Goal: Information Seeking & Learning: Learn about a topic

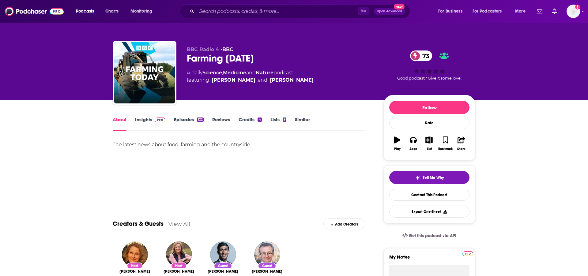
click at [146, 119] on link "Insights" at bounding box center [150, 124] width 30 height 14
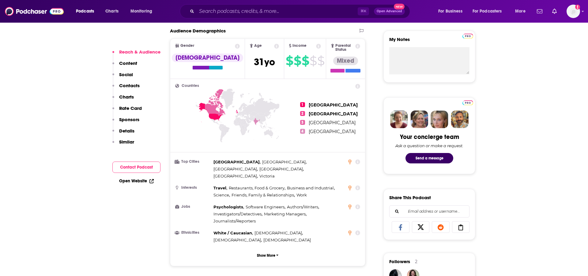
scroll to position [224, 0]
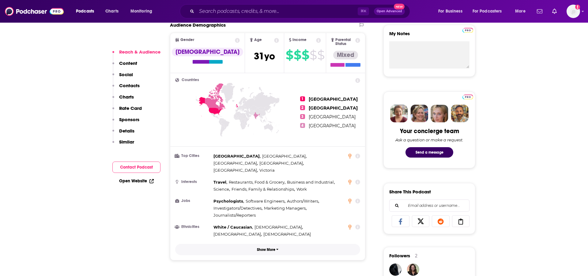
click at [261, 244] on button "Show More" at bounding box center [267, 249] width 185 height 11
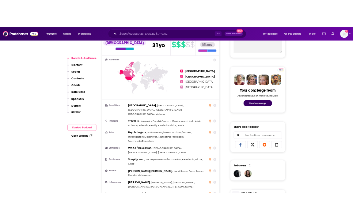
scroll to position [298, 0]
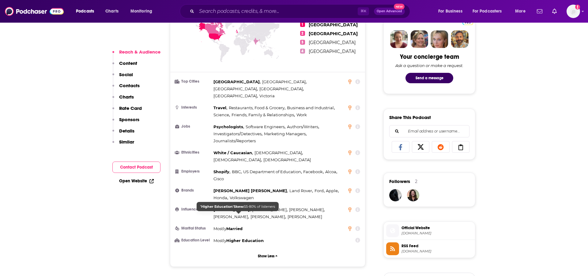
click at [253, 238] on span "Higher Education" at bounding box center [244, 240] width 37 height 5
click at [237, 238] on span "Higher Education" at bounding box center [244, 240] width 37 height 5
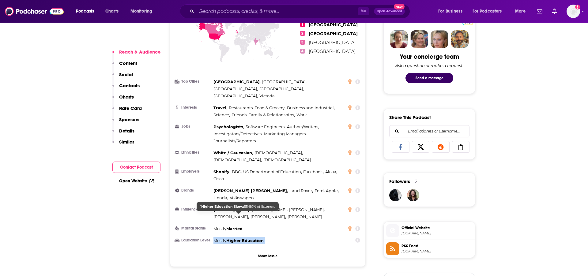
click at [237, 238] on span "Higher Education" at bounding box center [244, 240] width 37 height 5
click at [244, 238] on span "Higher Education" at bounding box center [244, 240] width 37 height 5
click at [245, 238] on span "Higher Education" at bounding box center [244, 240] width 37 height 5
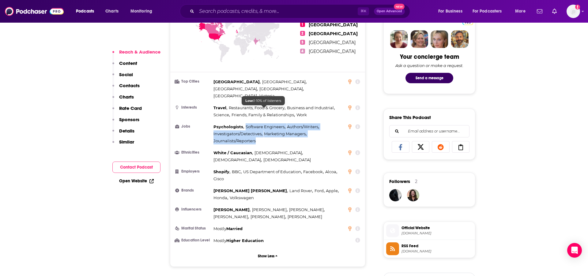
drag, startPoint x: 260, startPoint y: 128, endPoint x: 246, endPoint y: 109, distance: 23.6
click at [246, 109] on ul "Top Cities [GEOGRAPHIC_DATA] , [GEOGRAPHIC_DATA] , [GEOGRAPHIC_DATA] , [GEOGRAP…" at bounding box center [267, 161] width 185 height 166
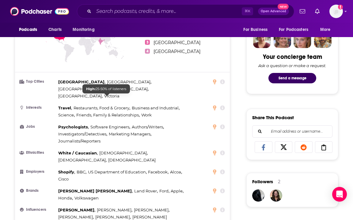
drag, startPoint x: 116, startPoint y: 100, endPoint x: 112, endPoint y: 109, distance: 9.3
click at [116, 112] on span "Friends, Family & Relationships ," at bounding box center [107, 115] width 63 height 7
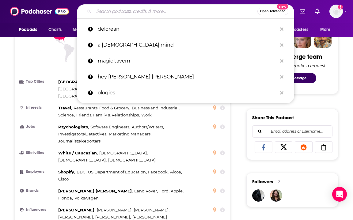
click at [112, 8] on input "Search podcasts, credits, & more..." at bounding box center [176, 11] width 164 height 10
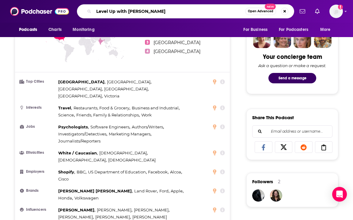
type input "Level Up with [PERSON_NAME]"
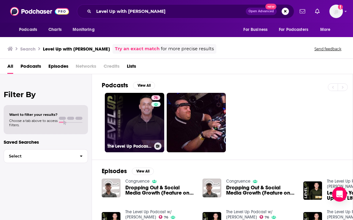
click at [145, 123] on link "76 The Level Up Podcast w/ [PERSON_NAME]" at bounding box center [134, 122] width 59 height 59
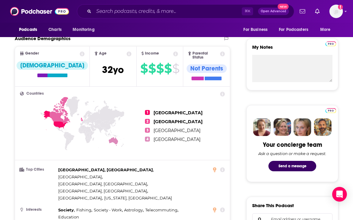
scroll to position [292, 0]
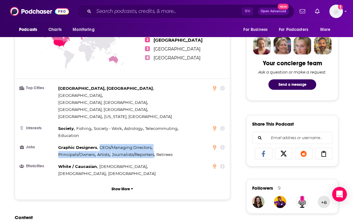
drag, startPoint x: 100, startPoint y: 124, endPoint x: 154, endPoint y: 132, distance: 54.6
click at [154, 144] on div "Graphic Designers , CEOs/Managing Directors , Principals/Owners , Artists , Jou…" at bounding box center [123, 151] width 131 height 14
copy div "CEOs/Managing Directors , Principals/Owners , Artists , Journalists/Reporters"
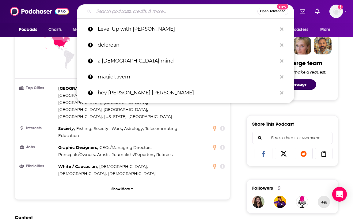
click at [124, 11] on input "Search podcasts, credits, & more..." at bounding box center [176, 11] width 164 height 10
paste input "Motley Fool Money"
type input "Motley Fool Money"
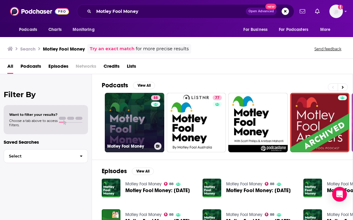
click at [120, 111] on link "88 Motley Fool Money" at bounding box center [134, 122] width 59 height 59
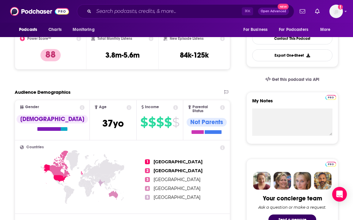
scroll to position [173, 0]
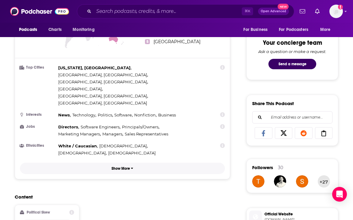
click at [118, 166] on p "Show More" at bounding box center [121, 168] width 18 height 4
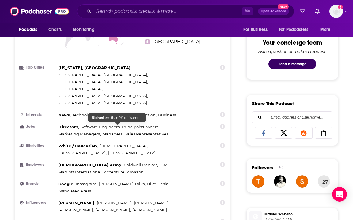
scroll to position [315, 0]
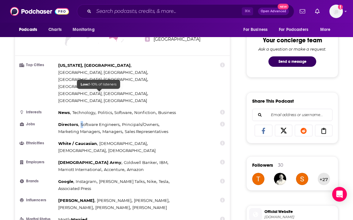
click at [82, 121] on div "Directors , Software Engineers , Principals/Owners , Marketing Managers , Manag…" at bounding box center [123, 128] width 131 height 14
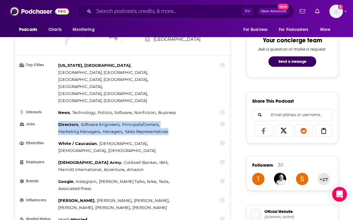
drag, startPoint x: 58, startPoint y: 93, endPoint x: 171, endPoint y: 102, distance: 112.8
click at [171, 121] on div "Directors , Software Engineers , Principals/Owners , Marketing Managers , Manag…" at bounding box center [123, 128] width 131 height 14
copy div "Directors , Software Engineers , Principals/Owners , Marketing Managers , Manag…"
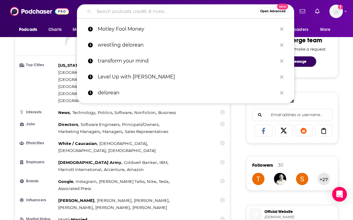
click at [135, 10] on input "Search podcasts, credits, & more..." at bounding box center [176, 11] width 164 height 10
paste input "[PERSON_NAME] A Podcast"
type input "[PERSON_NAME] A Podcast"
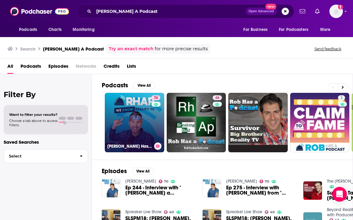
click at [129, 121] on link "74 [PERSON_NAME] Has a Podcast | Survivor, Big Brother & Reality TV" at bounding box center [134, 122] width 59 height 59
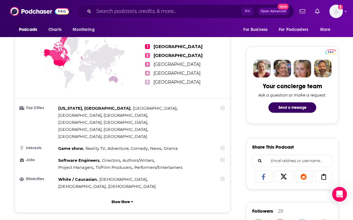
scroll to position [327, 0]
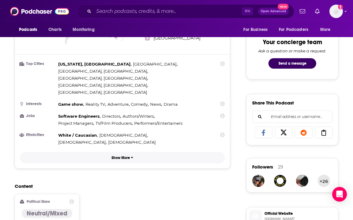
click at [119, 152] on button "Show More" at bounding box center [122, 157] width 205 height 11
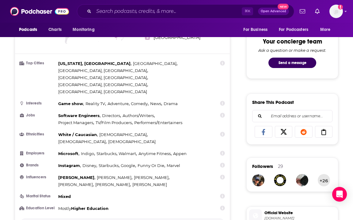
scroll to position [324, 0]
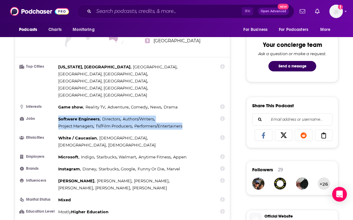
drag, startPoint x: 58, startPoint y: 85, endPoint x: 183, endPoint y: 91, distance: 125.1
click at [183, 116] on div "Software Engineers , Directors , Authors/Writers , Project Managers , TV/Film P…" at bounding box center [123, 123] width 131 height 14
copy div "Software Engineers , Directors , Authors/Writers , Project Managers , TV/Film P…"
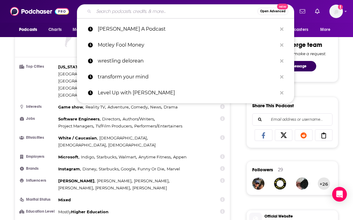
click at [133, 10] on input "Search podcasts, credits, & more..." at bounding box center [176, 11] width 164 height 10
paste input "Millionaire University"
type input "Millionaire University"
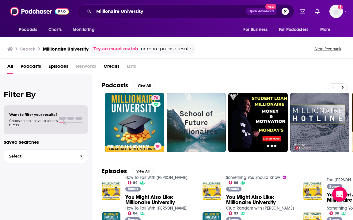
click at [144, 117] on link "74 Millionaire University" at bounding box center [134, 122] width 59 height 59
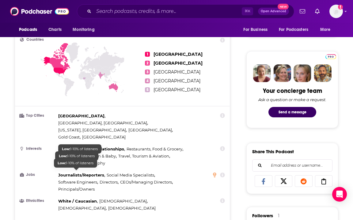
scroll to position [273, 0]
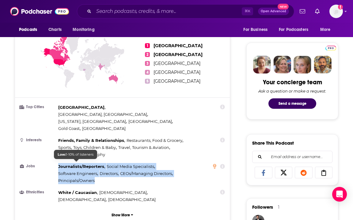
drag, startPoint x: 57, startPoint y: 150, endPoint x: 94, endPoint y: 165, distance: 39.7
click at [94, 165] on li "Jobs Journalists/Reporters , Social Media Specialists , Software Engineers , Di…" at bounding box center [122, 173] width 205 height 21
copy div "Journalists/Reporters , Social Media Specialists , Software Engineers , Directo…"
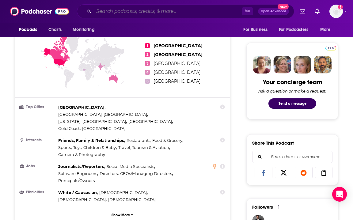
click at [145, 11] on input "Search podcasts, credits, & more..." at bounding box center [168, 11] width 148 height 10
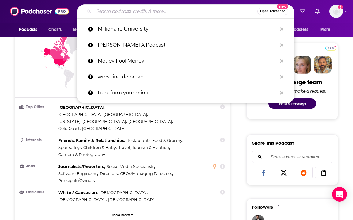
paste input "The Personal Finance Podcast"
type input "The Personal Finance Podcast"
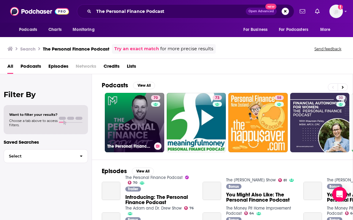
click at [150, 111] on link "70 The Personal Finance Podcast" at bounding box center [134, 122] width 59 height 59
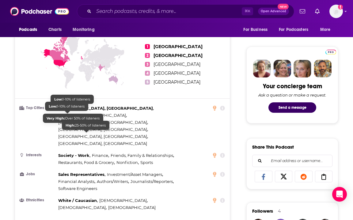
scroll to position [269, 0]
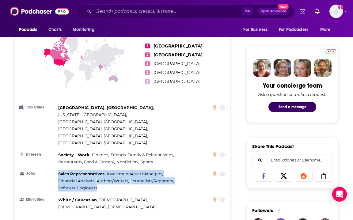
drag, startPoint x: 59, startPoint y: 146, endPoint x: 100, endPoint y: 160, distance: 43.1
click at [100, 170] on div "Sales Representatives , Investment/Asset Managers , Financial Analysts , Author…" at bounding box center [123, 180] width 131 height 21
copy div "Sales Representatives , Investment/Asset Managers , Financial Analysts , Author…"
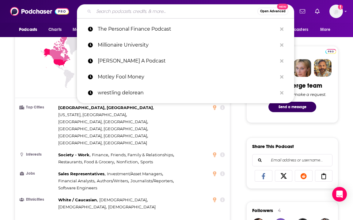
click at [141, 10] on input "Search podcasts, credits, & more..." at bounding box center [176, 11] width 164 height 10
paste input "Ones & Tooze"
type input "Ones & Tooze"
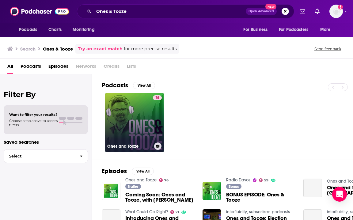
click at [128, 114] on link "76 Ones and Tooze" at bounding box center [134, 122] width 59 height 59
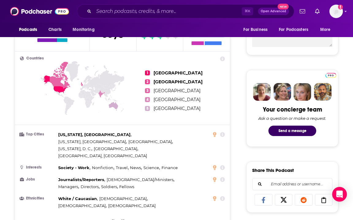
scroll to position [282, 0]
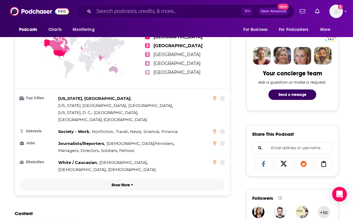
click at [114, 183] on p "Show More" at bounding box center [121, 185] width 18 height 4
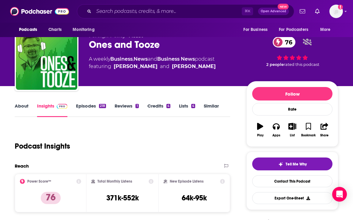
scroll to position [0, 0]
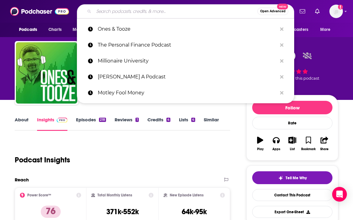
click at [110, 12] on input "Search podcasts, credits, & more..." at bounding box center [176, 11] width 164 height 10
paste input "The Box of Oddities"
type input "The Box of Oddities"
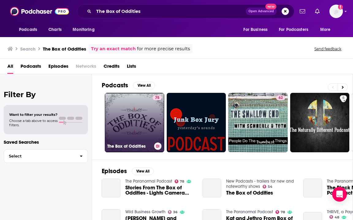
click at [146, 114] on link "75 The Box of Oddities" at bounding box center [134, 122] width 59 height 59
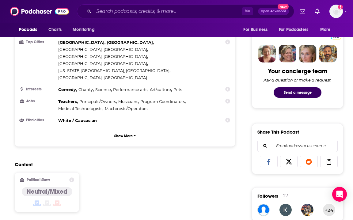
scroll to position [361, 0]
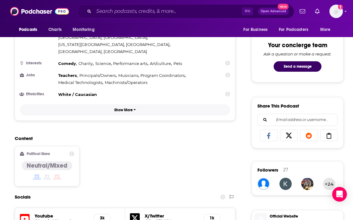
click at [122, 108] on p "Show More" at bounding box center [123, 110] width 18 height 4
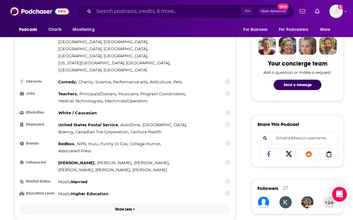
scroll to position [340, 0]
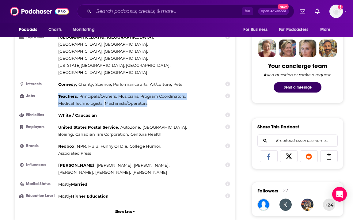
drag, startPoint x: 59, startPoint y: 69, endPoint x: 148, endPoint y: 78, distance: 89.3
click at [148, 93] on div "Teachers , Principals/Owners , Musicians , Program Coordinators , Medical Techn…" at bounding box center [123, 100] width 131 height 14
copy div "Teachers , Principals/Owners , Musicians , Program Coordinators , Medical Techn…"
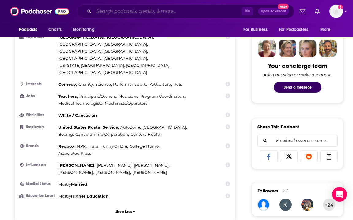
click at [140, 12] on input "Search podcasts, credits, & more..." at bounding box center [168, 11] width 148 height 10
paste input "Data Over Dogma"
type input "Data Over Dogma"
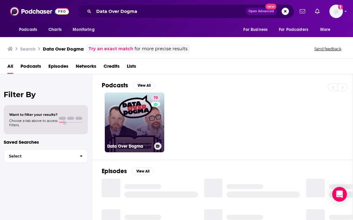
click at [146, 128] on link "70 Data Over Dogma" at bounding box center [134, 122] width 59 height 59
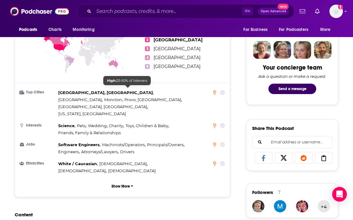
scroll to position [293, 0]
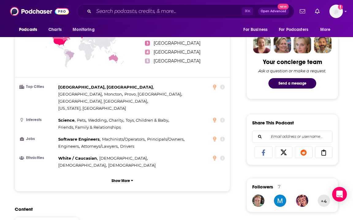
click at [127, 162] on div "Countries 1 [GEOGRAPHIC_DATA] 2 [GEOGRAPHIC_DATA] 3 [GEOGRAPHIC_DATA] 4 [GEOGRA…" at bounding box center [122, 97] width 215 height 187
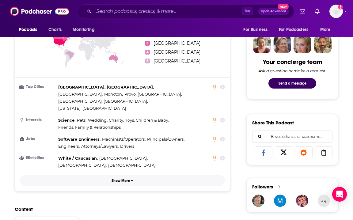
click at [126, 179] on p "Show More" at bounding box center [121, 181] width 18 height 4
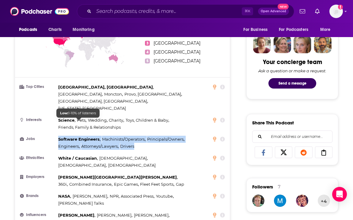
drag, startPoint x: 137, startPoint y: 130, endPoint x: 58, endPoint y: 122, distance: 79.7
click at [58, 136] on div "Software Engineers , Machinists/Operators , Principals/Owners , Engineers , Att…" at bounding box center [123, 143] width 131 height 14
copy div "Software Engineers , Machinists/Operators , Principals/Owners , Engineers , Att…"
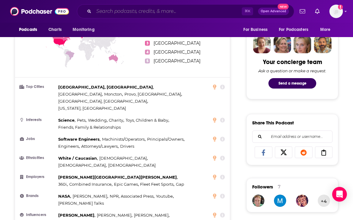
click at [138, 13] on input "Search podcasts, credits, & more..." at bounding box center [168, 11] width 148 height 10
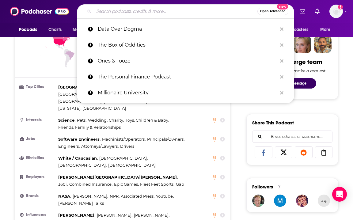
paste input "Never Not Funny: The [PERSON_NAME] Podcast"
type input "Never Not Funny: The [PERSON_NAME] Podcast"
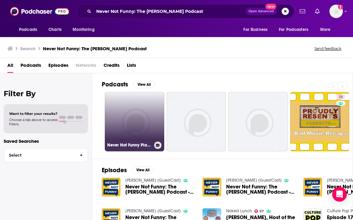
click at [137, 111] on link "Never Not Funny Players Club - Season 20" at bounding box center [134, 121] width 59 height 59
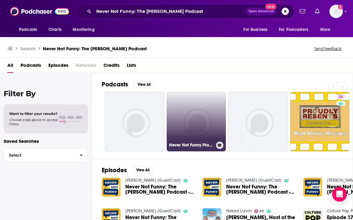
click at [199, 117] on link "Never Not Funny Players Club - Season 18" at bounding box center [196, 121] width 59 height 59
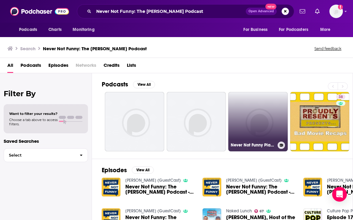
click at [261, 116] on link "Never Not Funny Players Club - Season 23" at bounding box center [257, 121] width 59 height 59
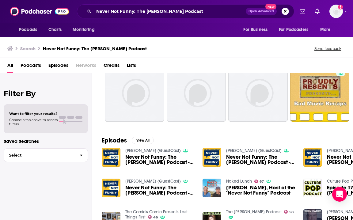
scroll to position [78, 0]
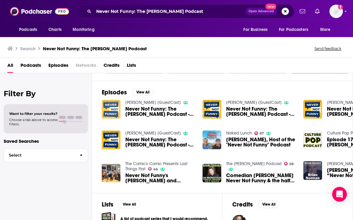
click at [114, 108] on img "Never Not Funny: The Jimmy Pardo Podcast - 2901 - Paul F. Tompkins" at bounding box center [111, 109] width 19 height 19
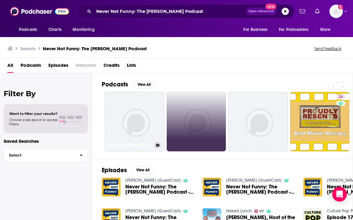
scroll to position [0, 44]
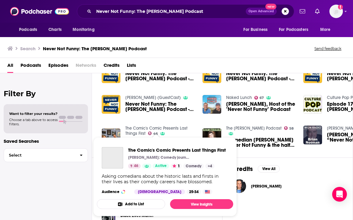
scroll to position [112, 0]
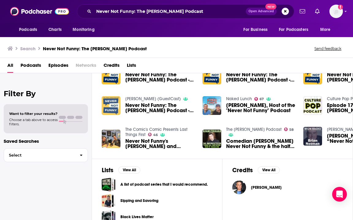
click at [116, 108] on img "Never Not Funny: The Jimmy Pardo Podcast - 3211 - Paul F. Tompkins" at bounding box center [111, 105] width 19 height 19
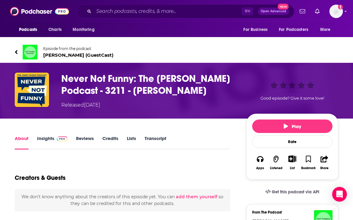
click at [75, 49] on span "Episode from the podcast" at bounding box center [78, 48] width 70 height 5
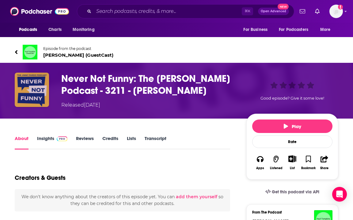
click at [26, 90] on img "Never Not Funny: The Jimmy Pardo Podcast - 3211 - Paul F. Tompkins" at bounding box center [32, 90] width 34 height 34
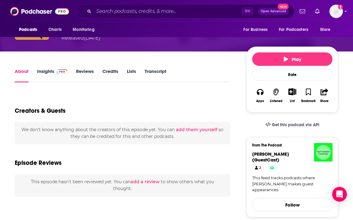
scroll to position [65, 0]
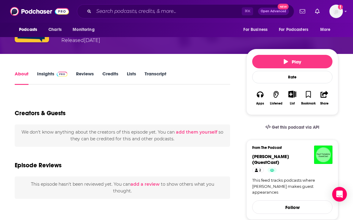
click at [43, 73] on link "Insights" at bounding box center [52, 78] width 30 height 14
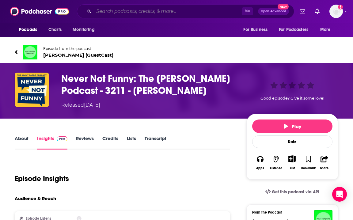
click at [112, 12] on input "Search podcasts, credits, & more..." at bounding box center [168, 11] width 148 height 10
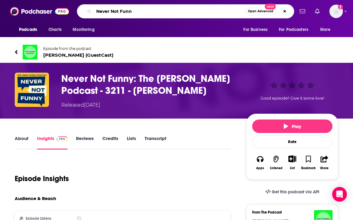
type input "Never Not Funny"
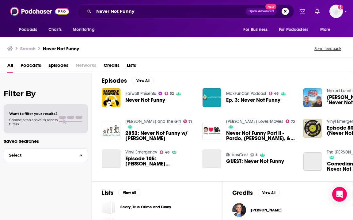
scroll to position [123, 0]
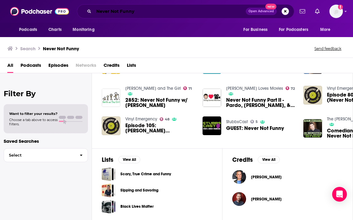
click at [196, 12] on input "Never Not Funny" at bounding box center [170, 11] width 152 height 10
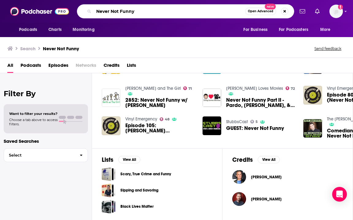
paste input "Big Picture Science"
paste input "Search podcasts, credits, & more..."
type input "Big Picture Science"
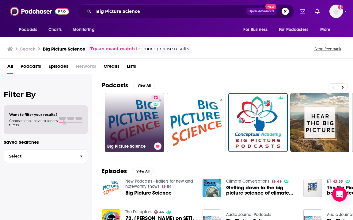
click at [117, 126] on link "72 Big Picture Science" at bounding box center [134, 122] width 59 height 59
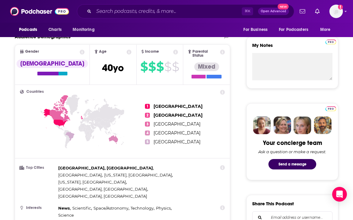
scroll to position [281, 0]
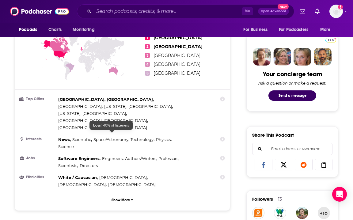
click at [102, 156] on span "Engineers" at bounding box center [112, 158] width 21 height 5
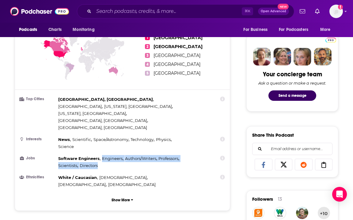
drag, startPoint x: 102, startPoint y: 134, endPoint x: 101, endPoint y: 144, distance: 10.2
click at [101, 155] on div "Software Engineers , Engineers , Authors/Writers , Professors , Scientists , Di…" at bounding box center [123, 162] width 131 height 14
copy div "Engineers , Authors/Writers , Professors , Scientists , Directors"
click at [188, 12] on input "Search podcasts, credits, & more..." at bounding box center [168, 11] width 148 height 10
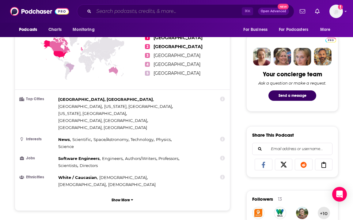
click at [188, 12] on input "Search podcasts, credits, & more..." at bounding box center [168, 11] width 148 height 10
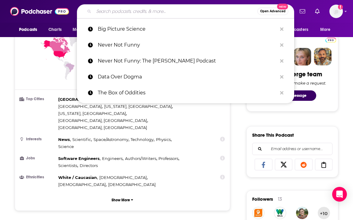
paste input "Most Notorious! A True Crime History Podcast"
type input "Most Notorious! A True Crime History Podcast"
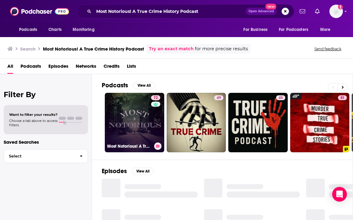
click at [109, 116] on link "72 Most Notorious! A True Crime History Podcast" at bounding box center [134, 122] width 59 height 59
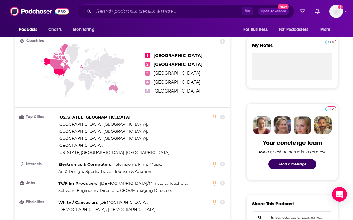
scroll to position [266, 0]
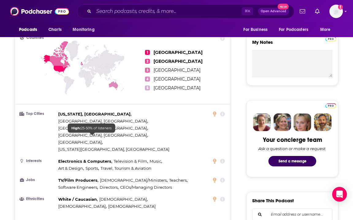
click at [91, 166] on span "Sports" at bounding box center [91, 168] width 13 height 5
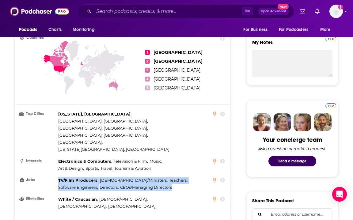
drag, startPoint x: 59, startPoint y: 149, endPoint x: 177, endPoint y: 156, distance: 118.8
click at [177, 177] on div "TV/Film Producers , Pastors/Ministers , Teachers , Software Engineers , Directo…" at bounding box center [123, 184] width 131 height 14
copy div "TV/Film Producers , Pastors/Ministers , Teachers , Software Engineers , Directo…"
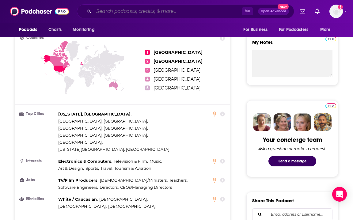
click at [141, 12] on input "Search podcasts, credits, & more..." at bounding box center [168, 11] width 148 height 10
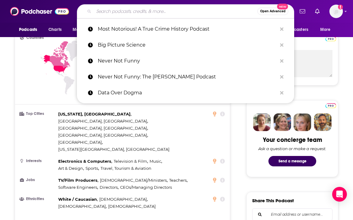
paste input "The Distraction: A Defector Podcast"
type input "The Distraction: A Defector Podcast"
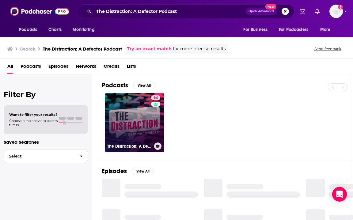
click at [147, 113] on link "64 The Distraction: A Defector Podcast" at bounding box center [134, 122] width 59 height 59
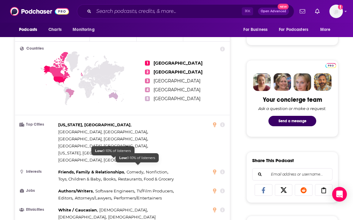
scroll to position [256, 0]
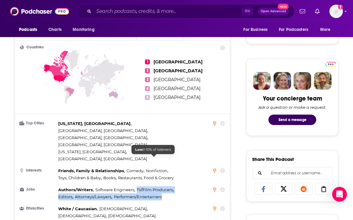
drag, startPoint x: 163, startPoint y: 165, endPoint x: 136, endPoint y: 160, distance: 27.6
click at [136, 186] on div "Authors/Writers , Software Engineers , TV/Film Producers , Editors , Attorneys/…" at bounding box center [123, 193] width 131 height 14
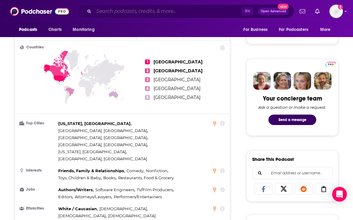
click at [185, 11] on input "Search podcasts, credits, & more..." at bounding box center [168, 11] width 148 height 10
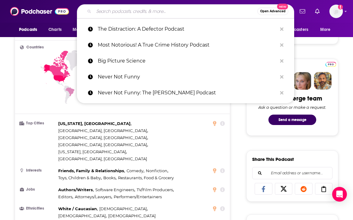
paste input "Beyond The To-Do List"
type input "Beyond The To-Do List"
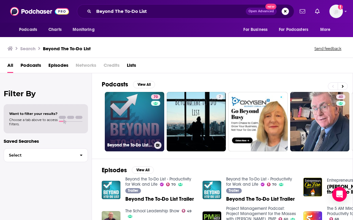
click at [156, 116] on div "70" at bounding box center [156, 117] width 11 height 47
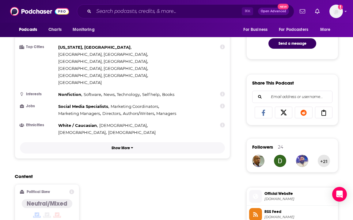
scroll to position [341, 0]
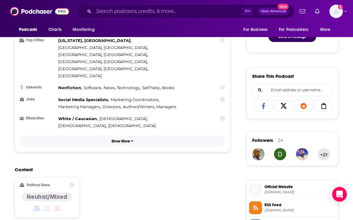
click at [129, 139] on p "Show More" at bounding box center [121, 141] width 18 height 4
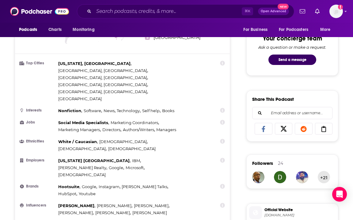
scroll to position [315, 0]
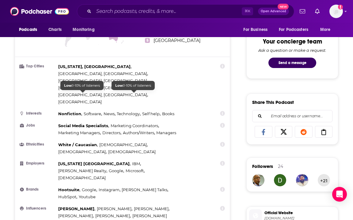
drag, startPoint x: 57, startPoint y: 95, endPoint x: 139, endPoint y: 95, distance: 82.4
click at [139, 122] on li "Jobs Social Media Specialists , Marketing Coordinators , Marketing Managers , D…" at bounding box center [122, 129] width 205 height 14
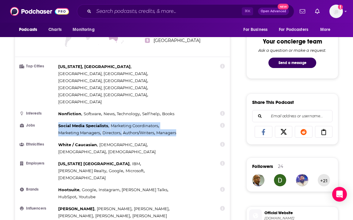
drag, startPoint x: 59, startPoint y: 93, endPoint x: 178, endPoint y: 100, distance: 119.7
click at [178, 122] on div "Social Media Specialists , Marketing Coordinators , Marketing Managers , Direct…" at bounding box center [123, 129] width 131 height 14
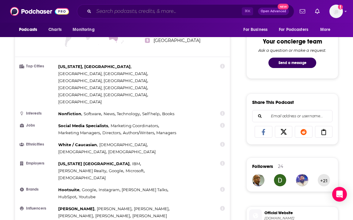
click at [116, 11] on input "Search podcasts, credits, & more..." at bounding box center [168, 11] width 148 height 10
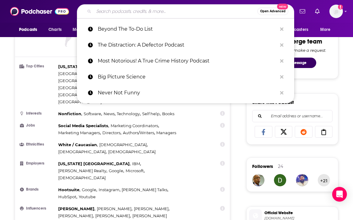
paste input "Earn & Invest"
type input "Earn & Invest"
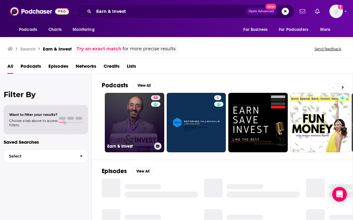
click at [124, 135] on link "64 Earn & Invest" at bounding box center [134, 122] width 59 height 59
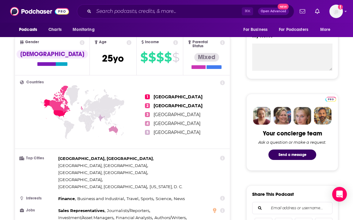
scroll to position [243, 0]
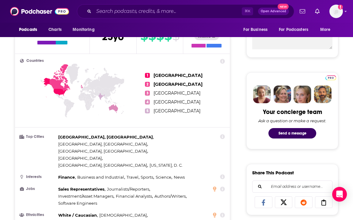
click at [57, 186] on li "Jobs Sales Representatives , Journalists/Reporters , Investment/Asset Managers …" at bounding box center [122, 196] width 205 height 21
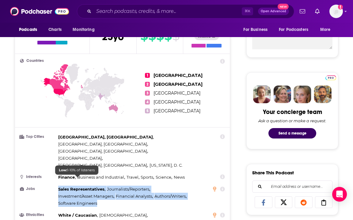
drag, startPoint x: 58, startPoint y: 164, endPoint x: 96, endPoint y: 179, distance: 40.7
click at [96, 186] on div "Sales Representatives , Journalists/Reporters , Investment/Asset Managers , Fin…" at bounding box center [123, 196] width 131 height 21
click at [150, 11] on input "Search podcasts, credits, & more..." at bounding box center [168, 11] width 148 height 10
paste input "Everyone's Talkin' Money"
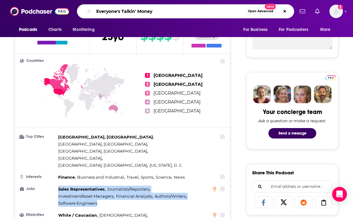
type input "Everyone's Talkin' Money"
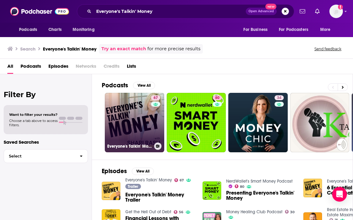
click at [119, 127] on link "67 Everyone's Talkin' Money" at bounding box center [134, 122] width 59 height 59
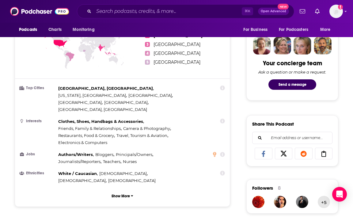
scroll to position [296, 0]
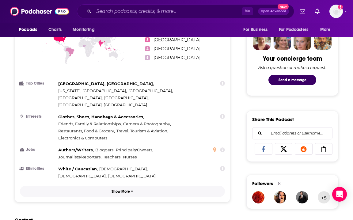
click at [121, 189] on p "Show More" at bounding box center [121, 191] width 18 height 4
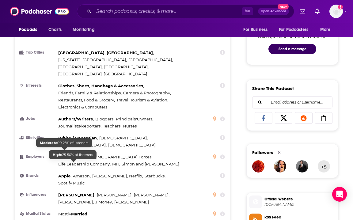
scroll to position [332, 0]
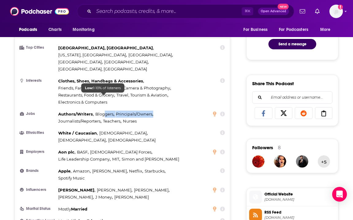
drag, startPoint x: 142, startPoint y: 105, endPoint x: 100, endPoint y: 99, distance: 42.8
click at [102, 111] on div "Authors/Writers , Bloggers , Principals/Owners , Journalists/Reporters , Teache…" at bounding box center [123, 118] width 131 height 14
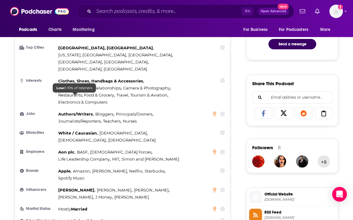
drag, startPoint x: 71, startPoint y: 99, endPoint x: 59, endPoint y: 97, distance: 12.4
click at [70, 112] on span "Authors/Writers" at bounding box center [75, 114] width 35 height 5
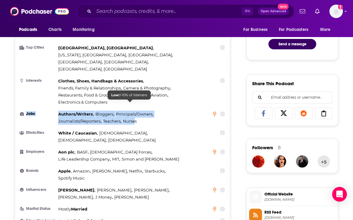
drag, startPoint x: 84, startPoint y: 98, endPoint x: 136, endPoint y: 105, distance: 52.0
click at [136, 111] on li "Jobs Authors/Writers , Bloggers , Principals/Owners , Journalists/Reporters , T…" at bounding box center [122, 118] width 205 height 14
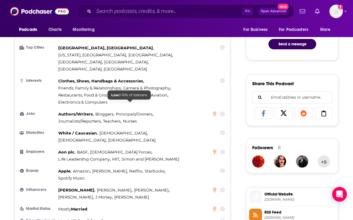
click at [138, 111] on div "Authors/Writers , Bloggers , Principals/Owners , Journalists/Reporters , Teache…" at bounding box center [123, 118] width 131 height 14
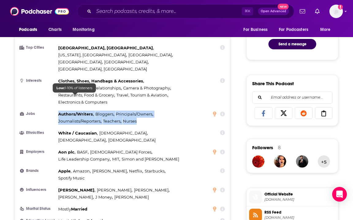
drag, startPoint x: 130, startPoint y: 103, endPoint x: 59, endPoint y: 97, distance: 71.0
click at [59, 111] on div "Authors/Writers , Bloggers , Principals/Owners , Journalists/Reporters , Teache…" at bounding box center [123, 118] width 131 height 14
